Goal: Check status: Check status

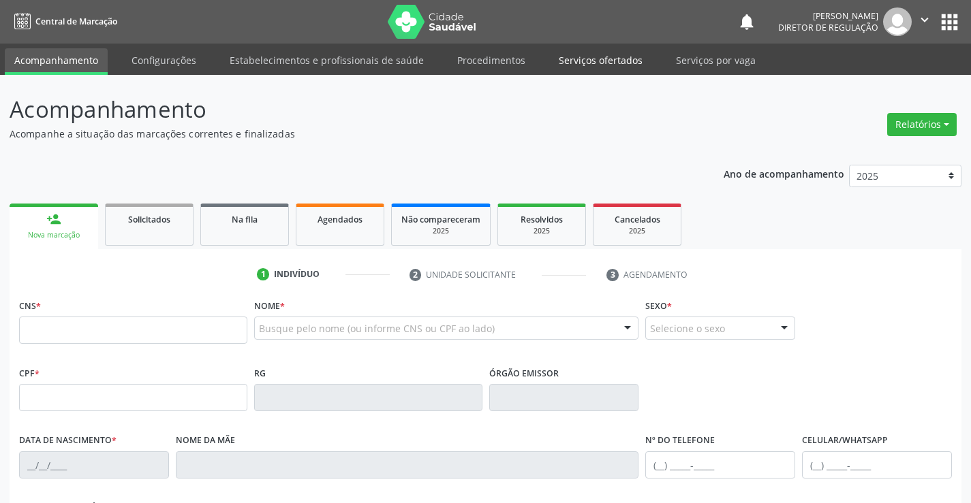
click at [596, 65] on link "Serviços ofertados" at bounding box center [600, 60] width 103 height 24
click at [592, 72] on link "Serviços ofertados" at bounding box center [600, 61] width 103 height 27
click at [594, 65] on link "Serviços ofertados" at bounding box center [600, 61] width 103 height 27
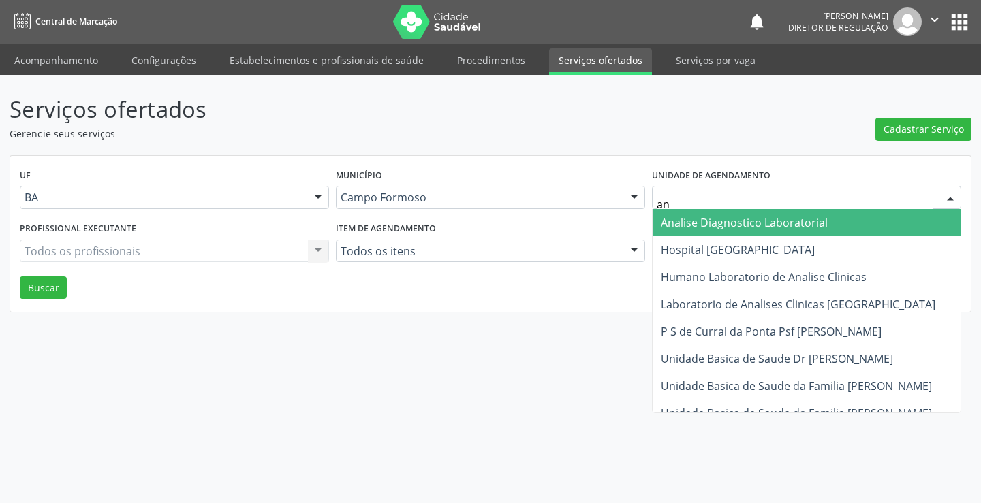
type input "ana"
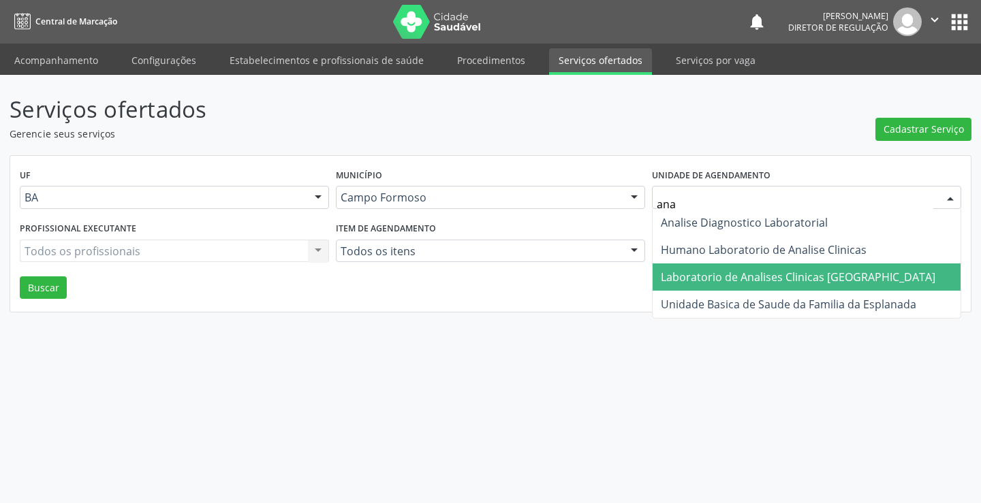
click at [684, 272] on span "Laboratorio de Analises Clinicas [GEOGRAPHIC_DATA]" at bounding box center [798, 277] width 275 height 15
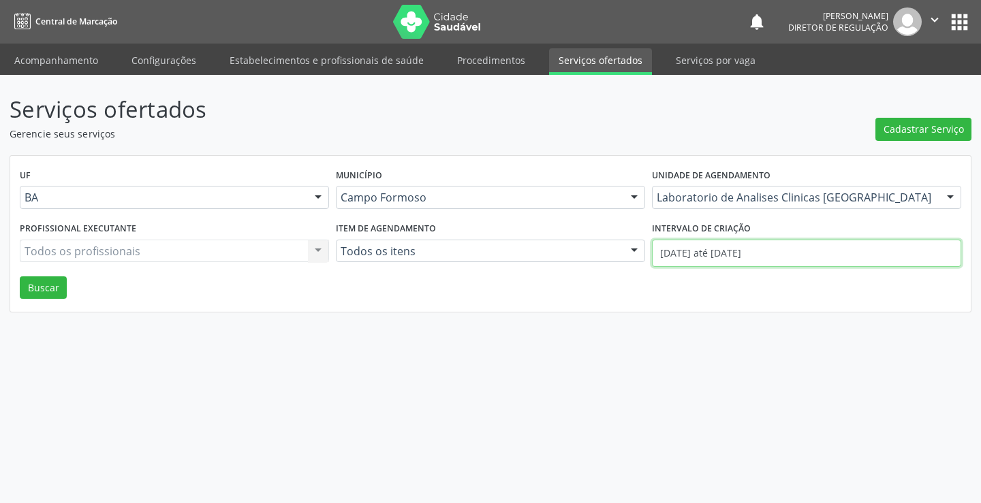
click at [730, 240] on input "[DATE] até [DATE]" at bounding box center [806, 253] width 309 height 27
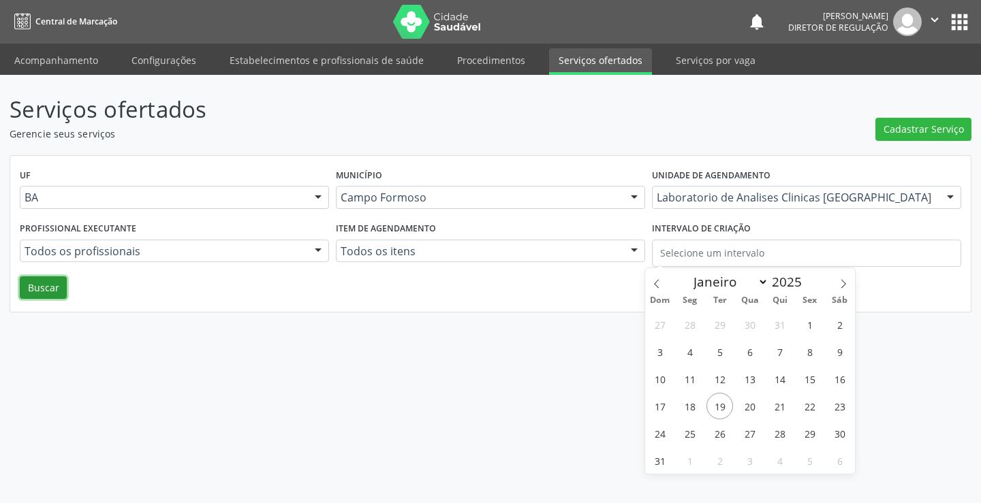
click at [39, 277] on button "Buscar" at bounding box center [43, 288] width 47 height 23
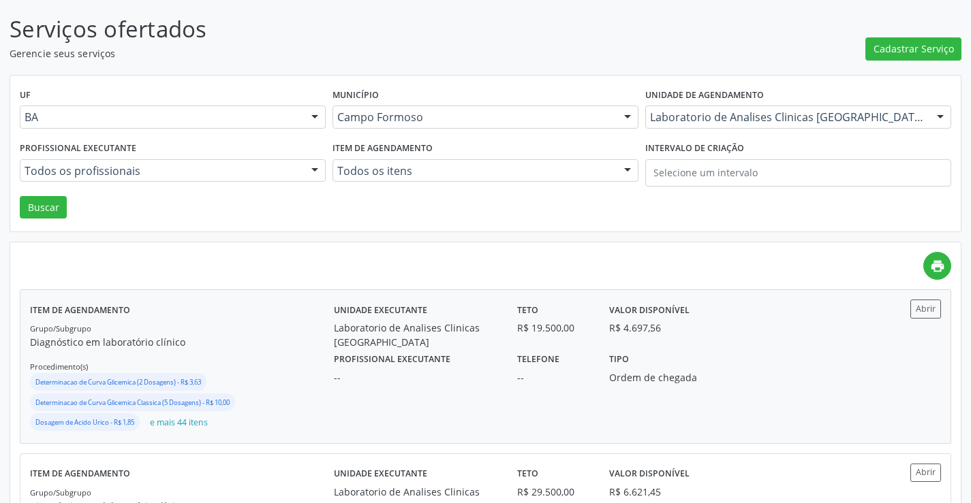
scroll to position [136, 0]
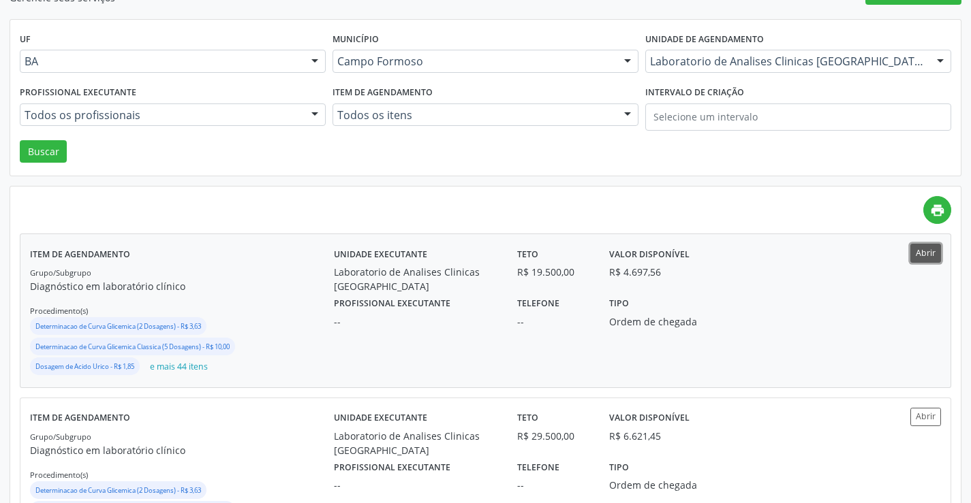
click at [937, 257] on button "Abrir" at bounding box center [925, 253] width 31 height 18
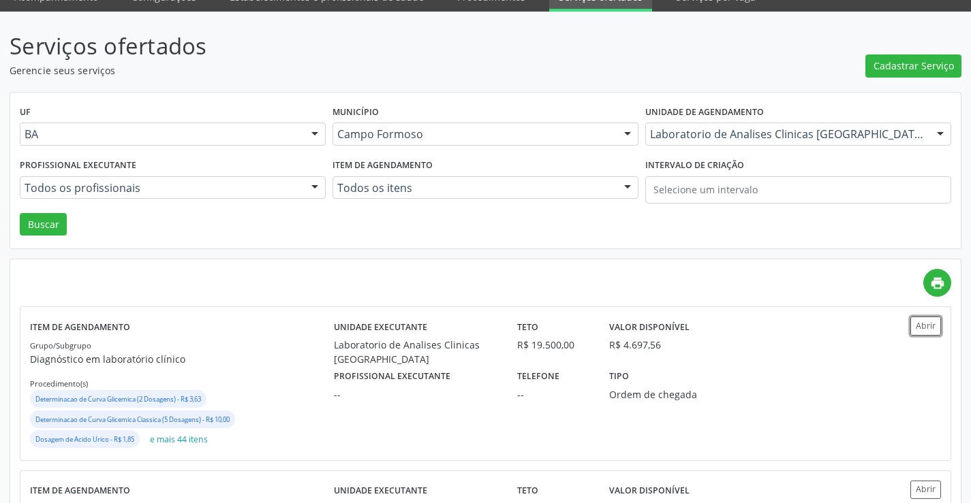
scroll to position [0, 0]
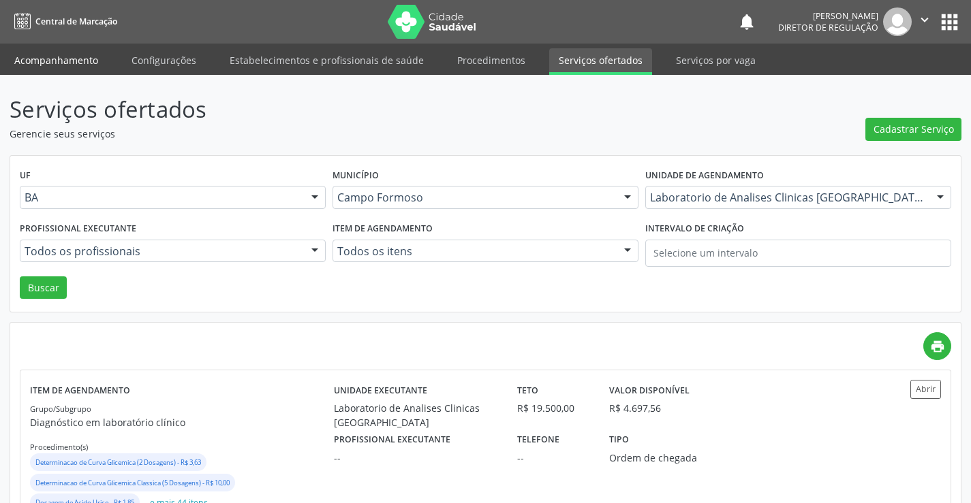
click at [48, 54] on link "Acompanhamento" at bounding box center [56, 60] width 103 height 24
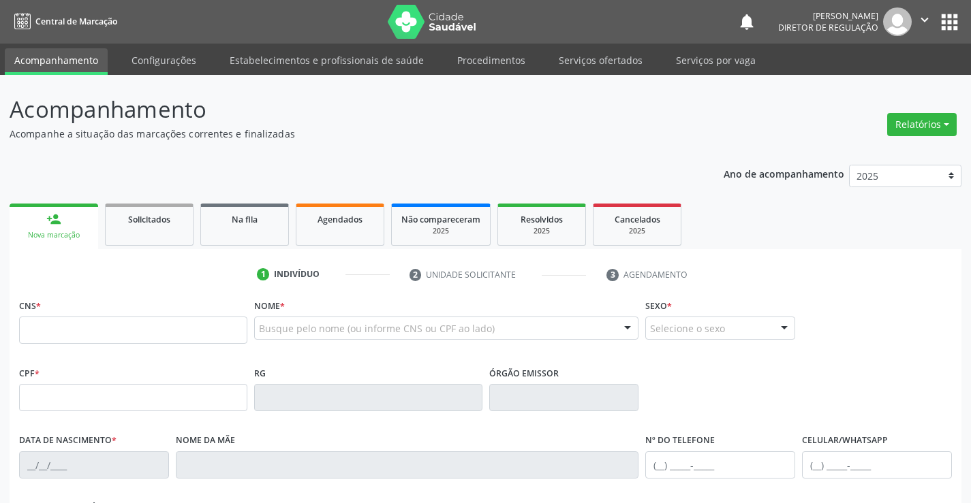
click at [591, 74] on li "Serviços ofertados" at bounding box center [600, 61] width 103 height 27
click at [183, 332] on input "text" at bounding box center [133, 330] width 228 height 27
type input "704 5093 9034 2719"
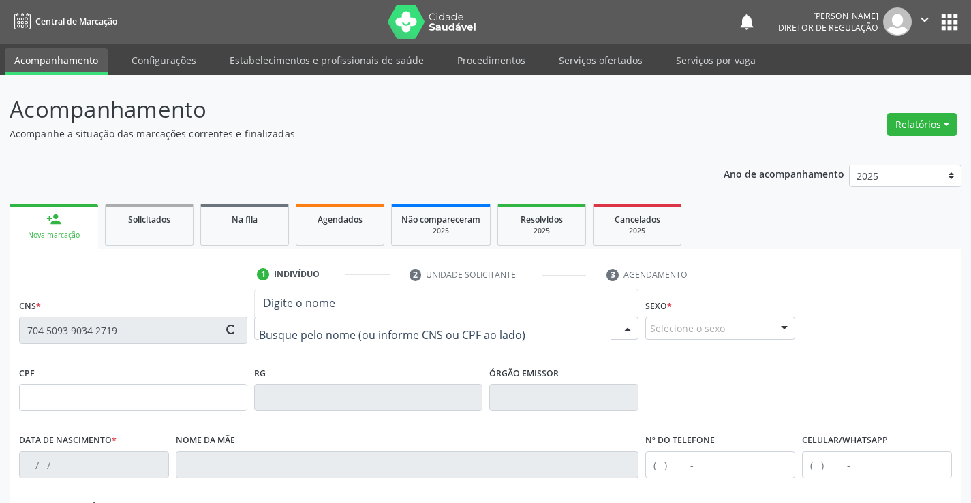
type input "[DATE]"
type input "[PHONE_NUMBER]"
type input "111.778.605-62"
type input "S/N"
